Goal: Task Accomplishment & Management: Use online tool/utility

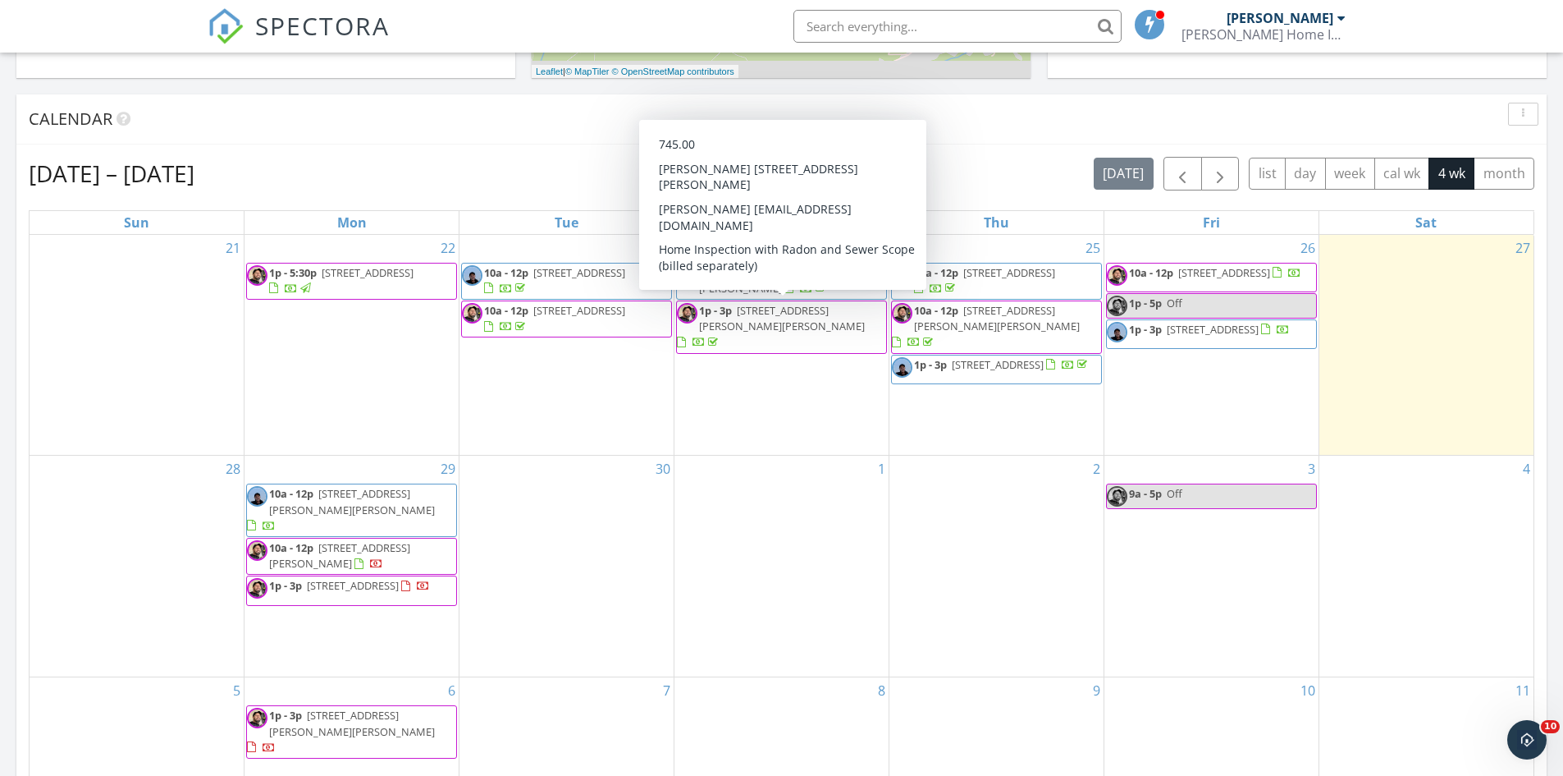
scroll to position [657, 0]
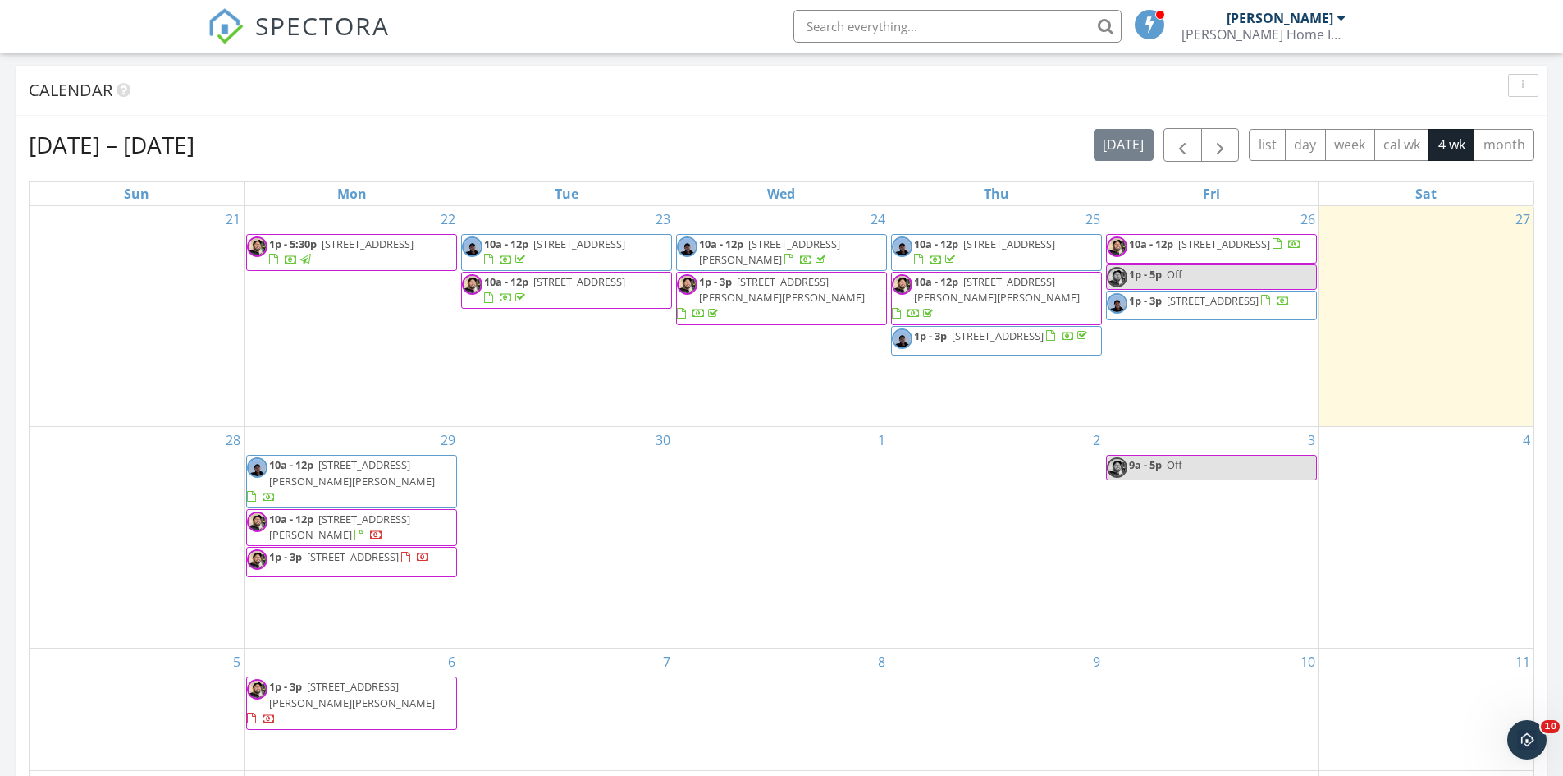
click at [999, 255] on span "10a - 12p 3027 SE 50th Ave, Portland 97206" at bounding box center [996, 252] width 209 height 32
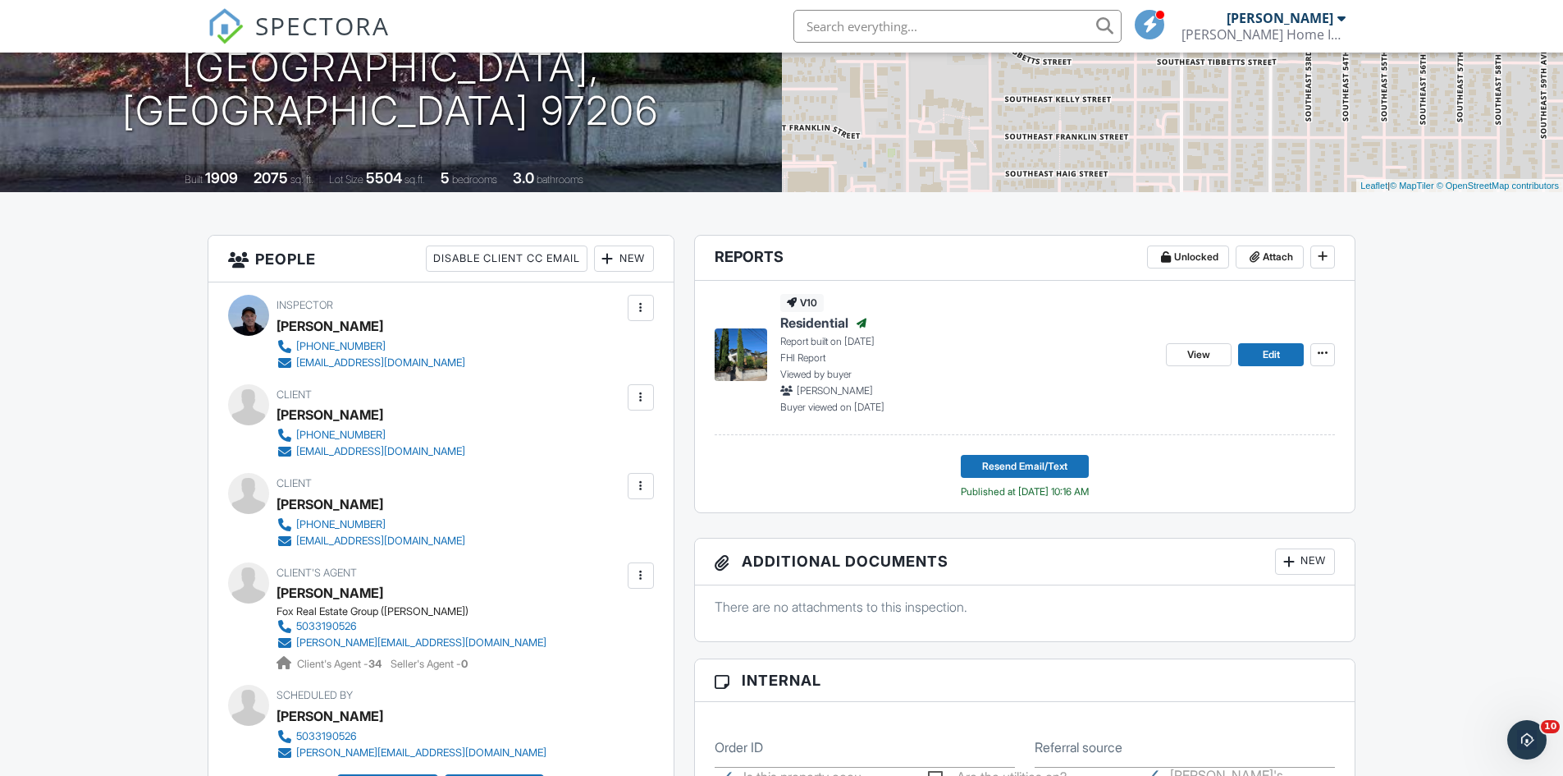
click at [830, 321] on span "Residential" at bounding box center [814, 323] width 68 height 18
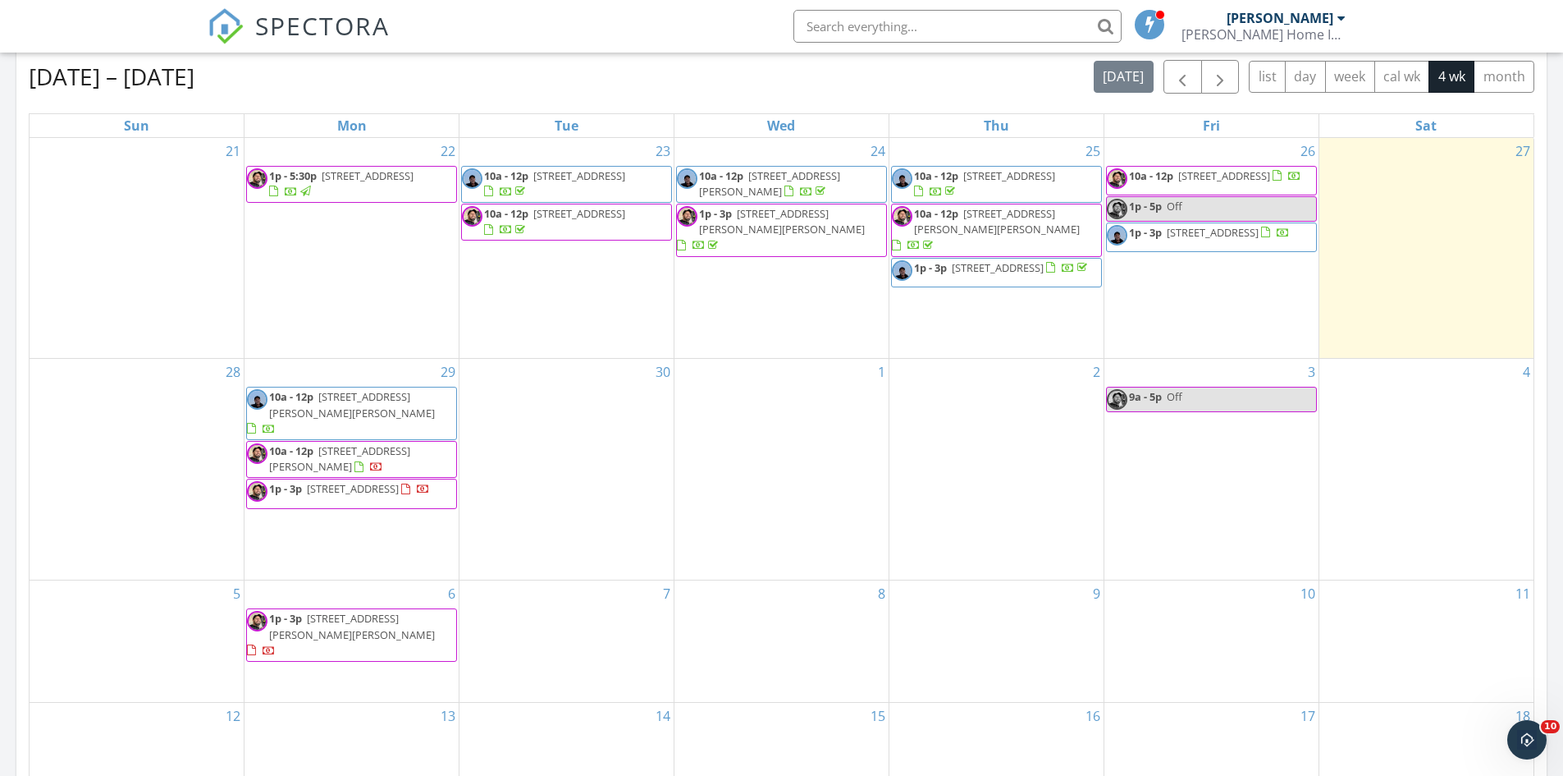
scroll to position [739, 0]
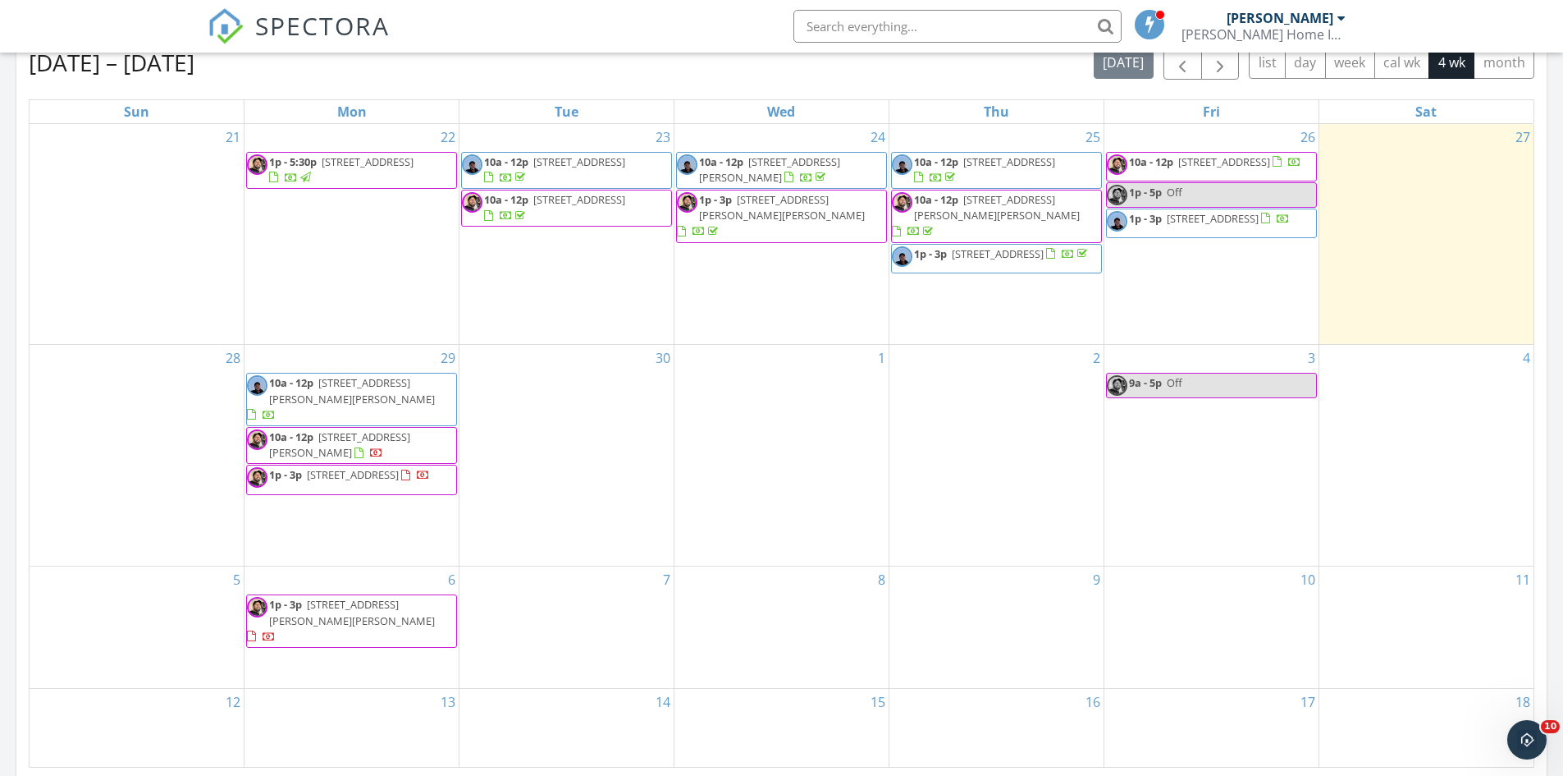
click at [966, 249] on span "[STREET_ADDRESS]" at bounding box center [998, 253] width 92 height 15
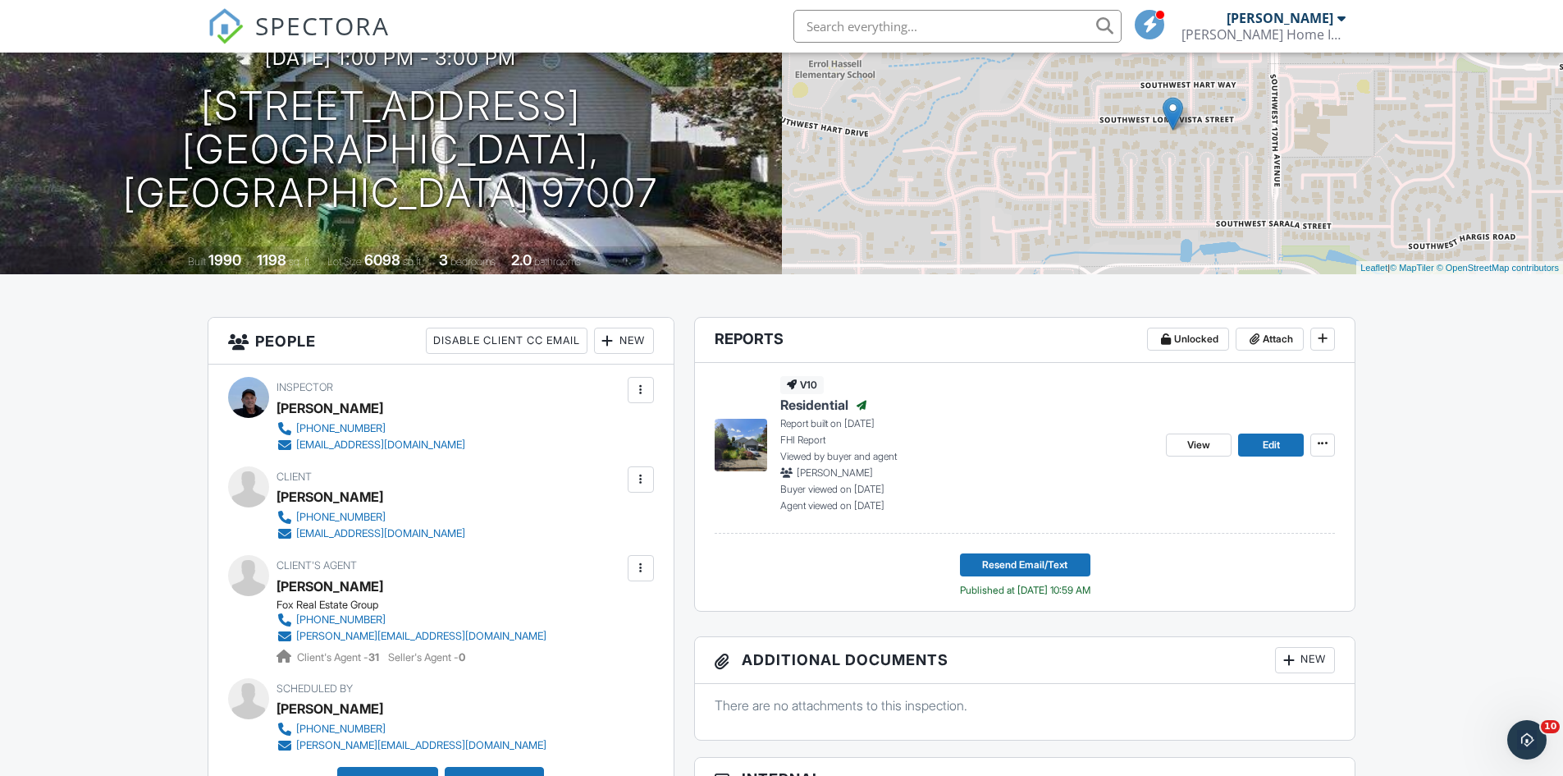
click at [812, 402] on span "Residential" at bounding box center [814, 405] width 68 height 18
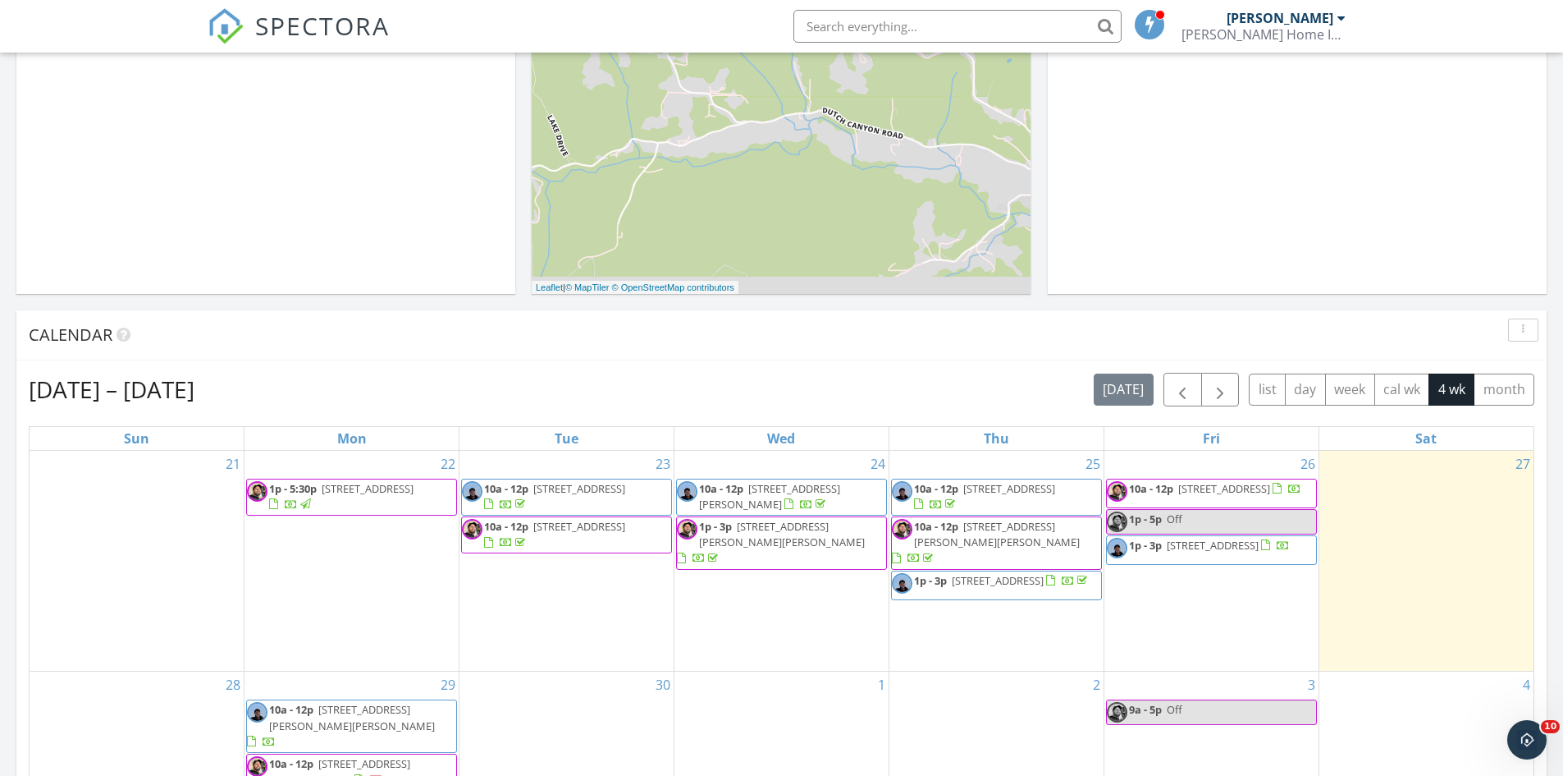
scroll to position [492, 0]
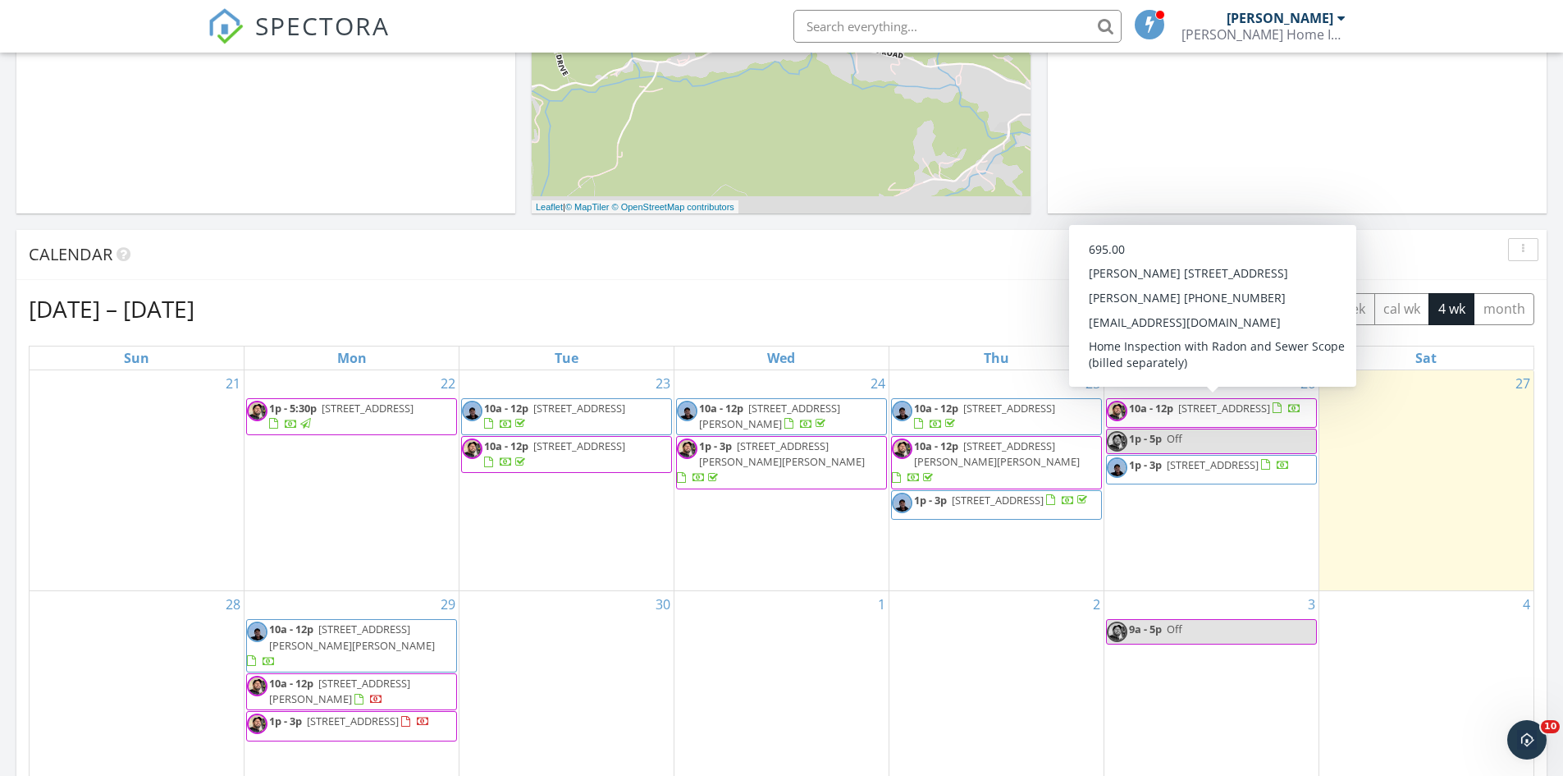
click at [1238, 415] on span "10a - 12p 323 SE Cowls St, McMinnville 97128" at bounding box center [1204, 412] width 195 height 25
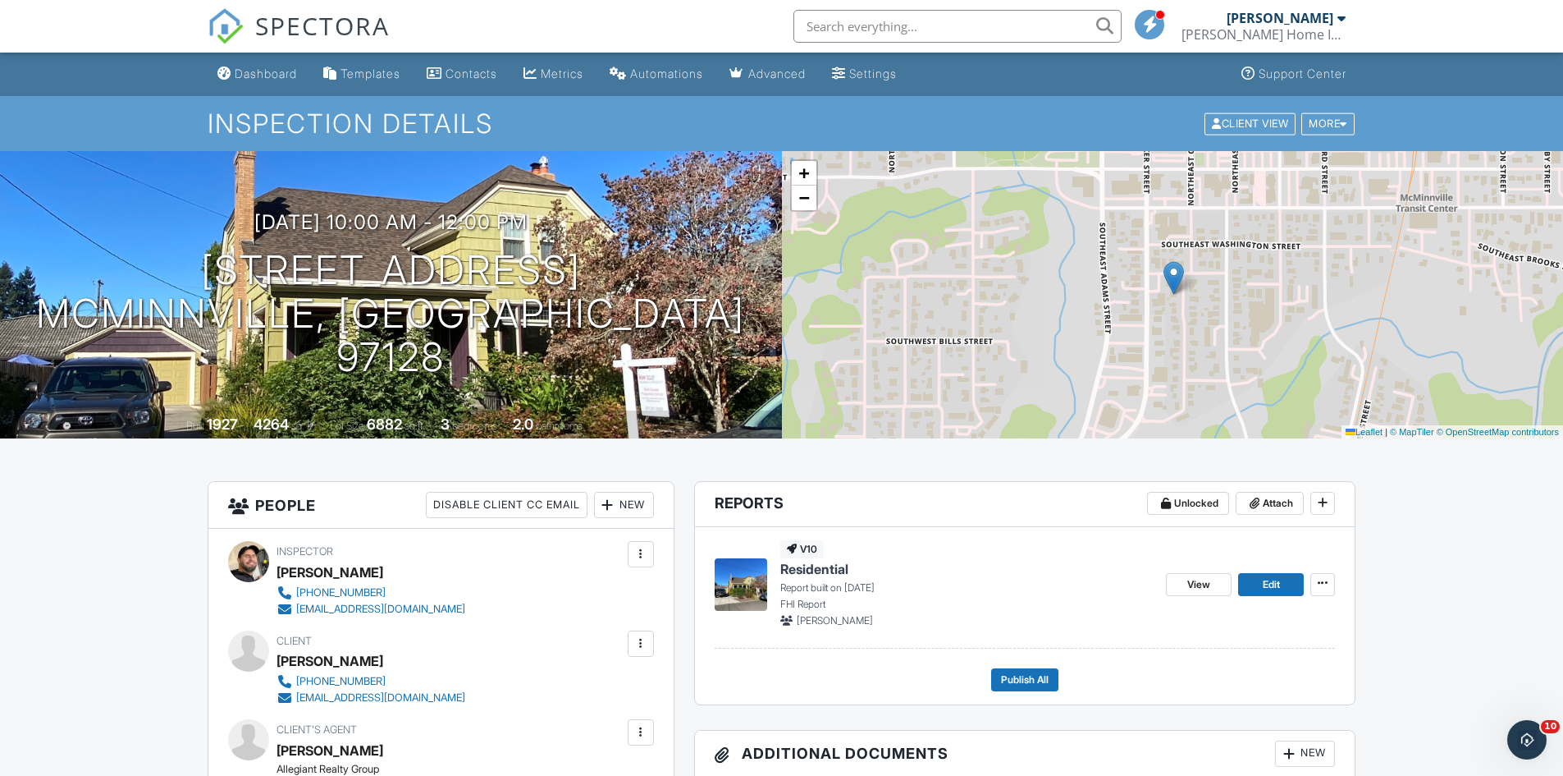
click at [831, 568] on span "Residential" at bounding box center [814, 569] width 68 height 18
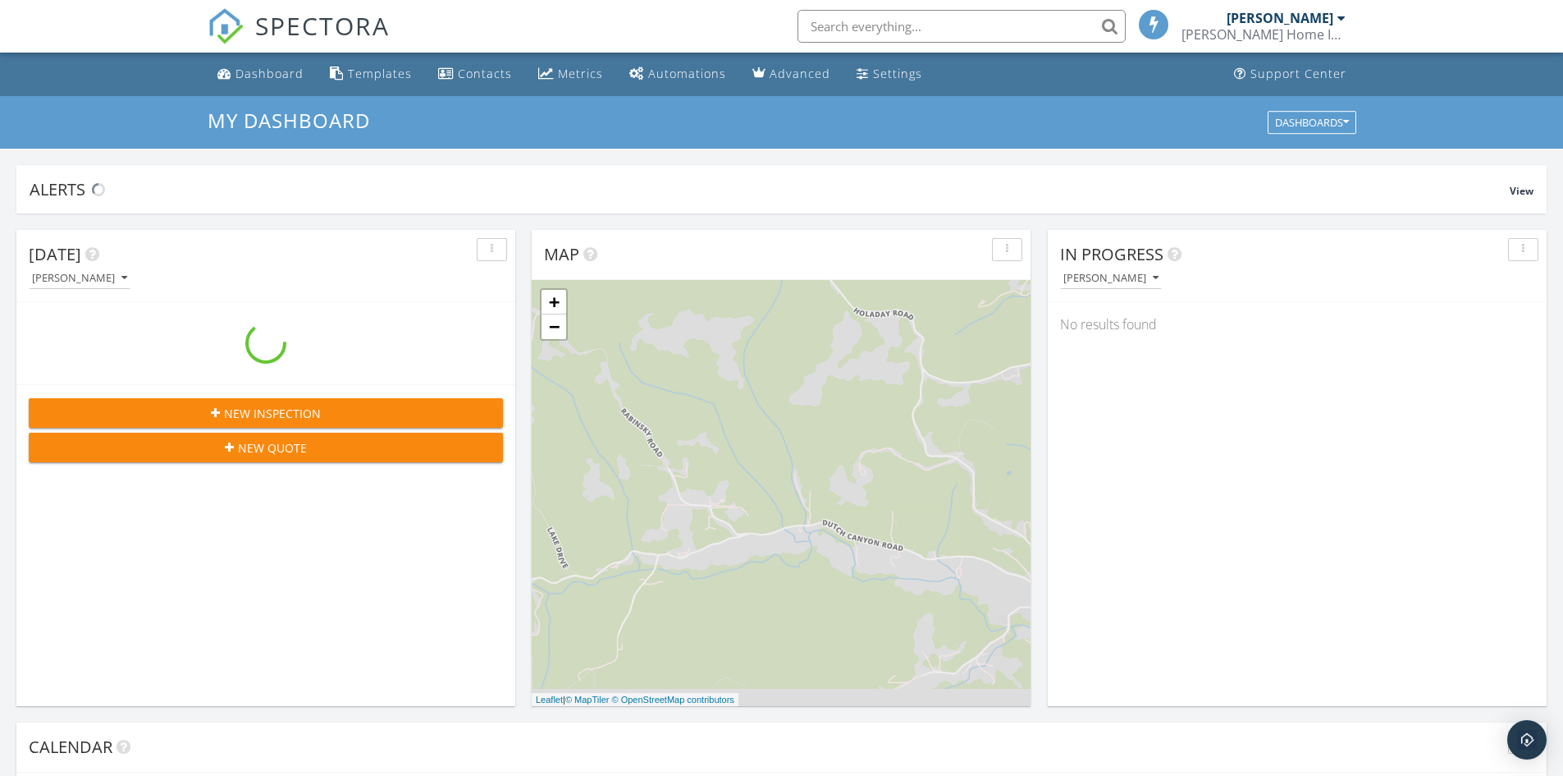
scroll to position [1519, 1589]
